Goal: Use online tool/utility

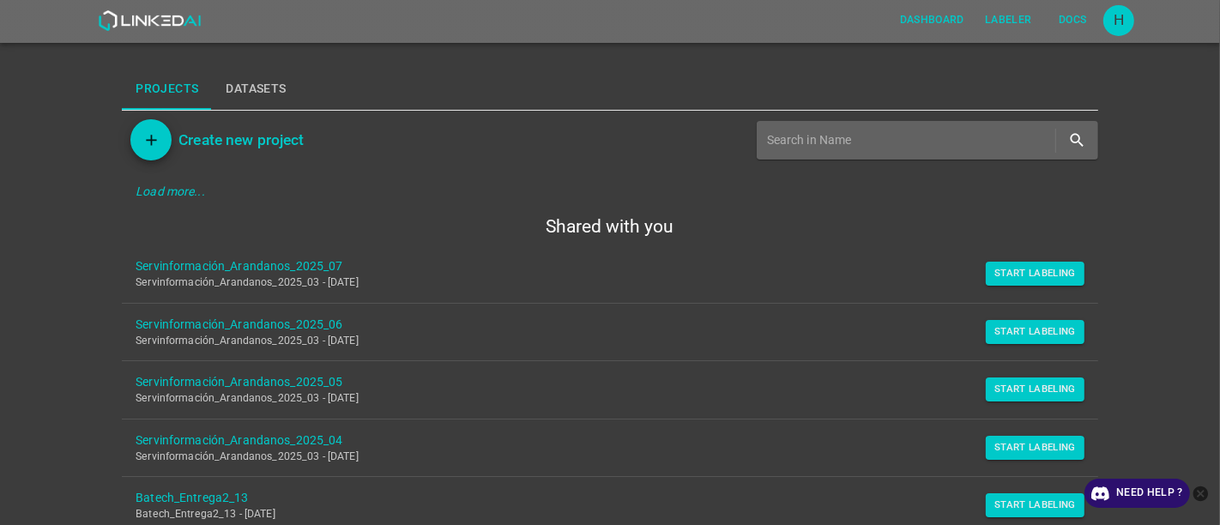
drag, startPoint x: 1035, startPoint y: 275, endPoint x: 993, endPoint y: 253, distance: 47.2
click at [1035, 275] on button "Start Labeling" at bounding box center [1035, 274] width 99 height 24
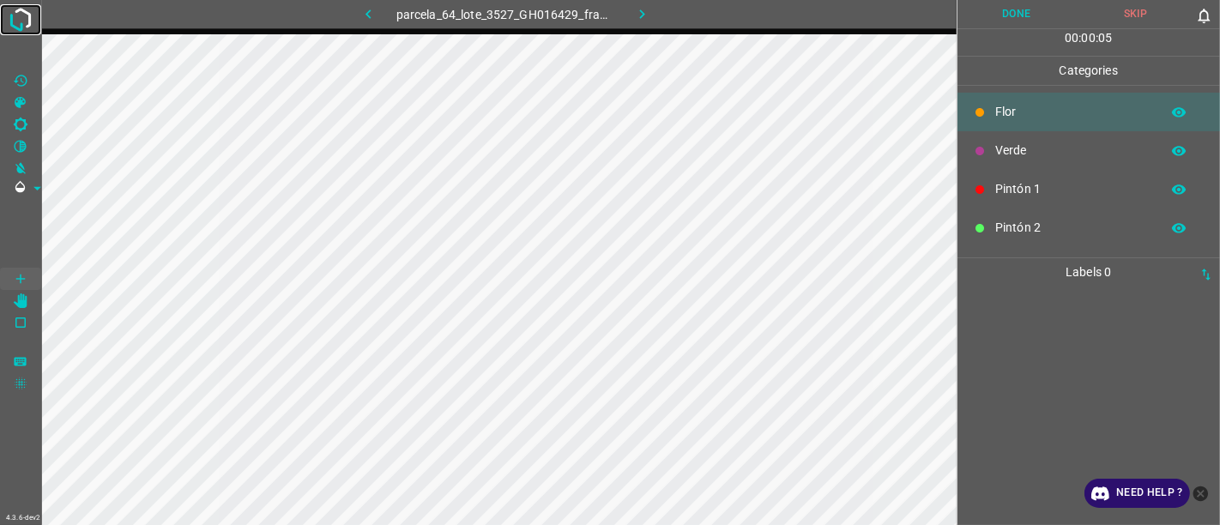
click at [22, 25] on img at bounding box center [20, 19] width 31 height 31
